Goal: Task Accomplishment & Management: Use online tool/utility

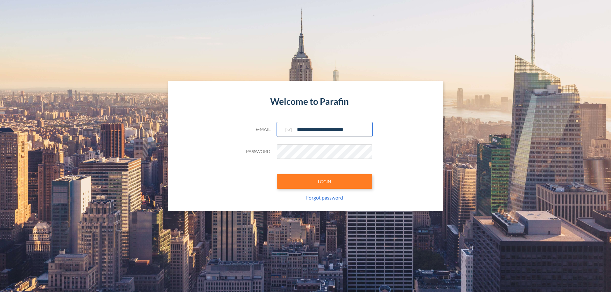
type input "**********"
click at [325, 182] on button "LOGIN" at bounding box center [324, 181] width 95 height 15
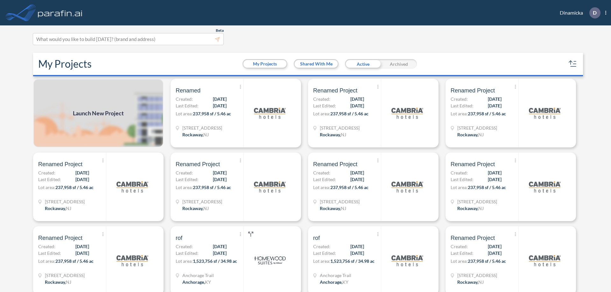
scroll to position [2, 0]
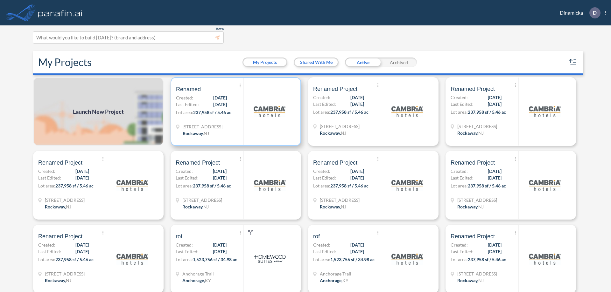
click at [235, 112] on p "Lot area: 237,958 sf / 5.46 ac" at bounding box center [209, 113] width 67 height 9
